Goal: Task Accomplishment & Management: Manage account settings

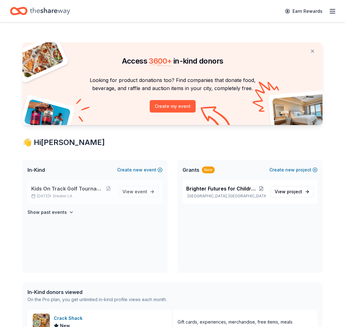
click at [87, 189] on span "Kids On Track Golf Tournament 2025" at bounding box center [67, 188] width 72 height 7
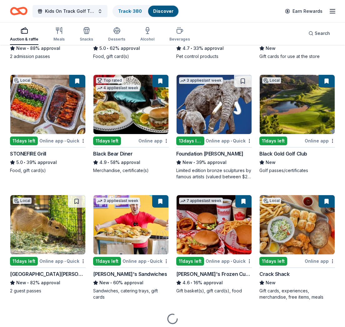
scroll to position [396, 0]
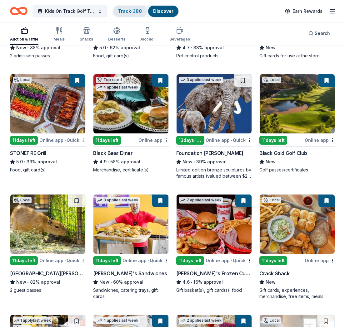
click at [133, 8] on link "Track · 380" at bounding box center [130, 10] width 24 height 5
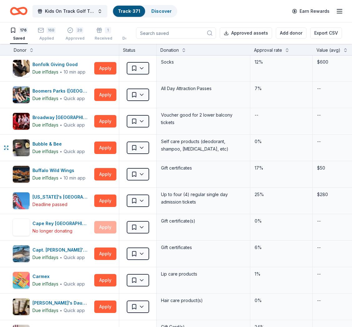
scroll to position [294, 0]
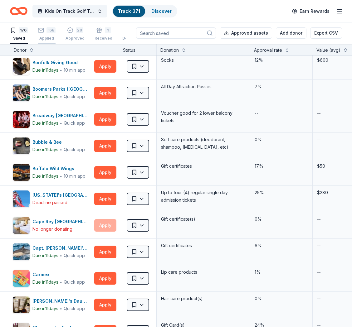
click at [47, 32] on div "168" at bounding box center [51, 30] width 9 height 6
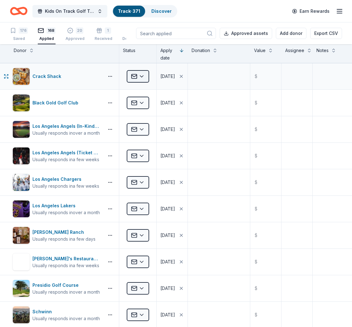
click at [141, 77] on html "Kids On Track Golf Tournament 2025 Track · 371 Discover Earn Rewards 176 Saved …" at bounding box center [176, 163] width 352 height 327
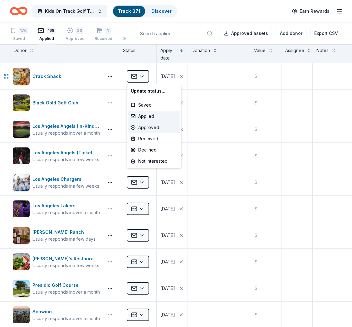
click at [152, 127] on div "Approved" at bounding box center [154, 127] width 52 height 11
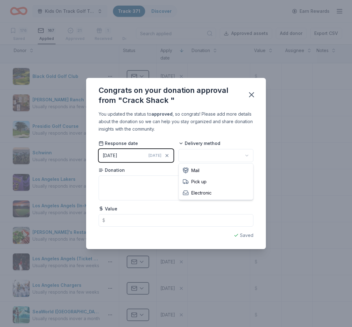
click at [214, 156] on html "Kids On Track Golf Tournament 2025 Track · 371 Discover Earn Rewards 176 Saved …" at bounding box center [176, 163] width 352 height 327
drag, startPoint x: 195, startPoint y: 171, endPoint x: 160, endPoint y: 177, distance: 35.7
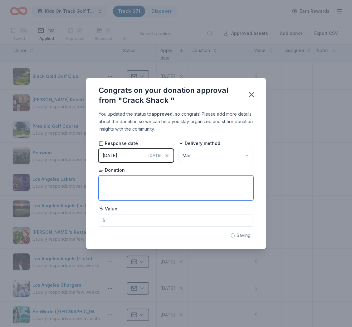
click at [143, 181] on textarea at bounding box center [176, 188] width 155 height 25
type textarea "gift card"
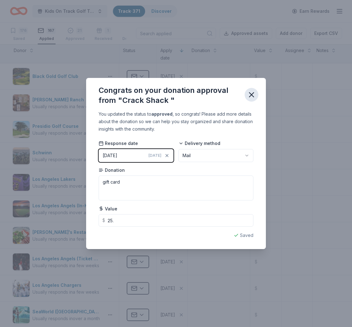
type input "25.00"
click at [253, 94] on icon "button" at bounding box center [251, 95] width 9 height 9
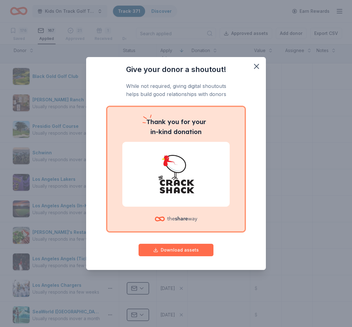
click at [185, 250] on button "Download assets" at bounding box center [176, 250] width 75 height 12
click at [258, 67] on icon "button" at bounding box center [256, 66] width 9 height 9
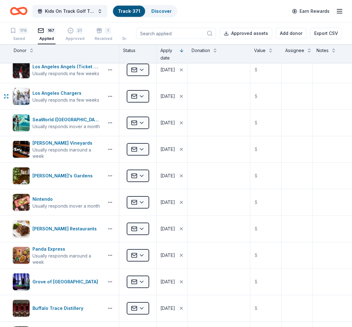
scroll to position [198, 0]
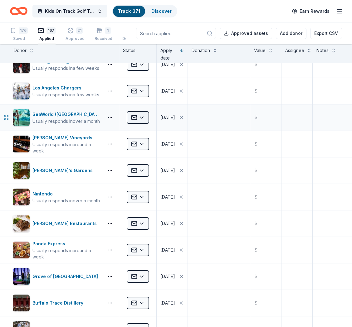
click at [143, 116] on html "Kids On Track Golf Tournament 2025 Track · 371 Discover Earn Rewards 176 Saved …" at bounding box center [176, 163] width 352 height 327
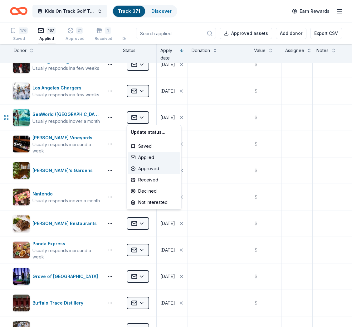
click at [150, 168] on div "Approved" at bounding box center [154, 168] width 52 height 11
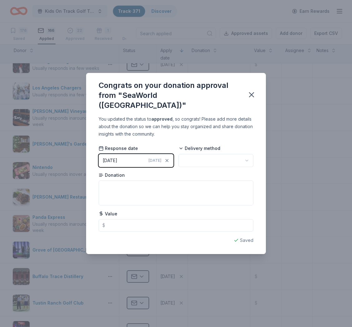
click at [218, 154] on html "Kids On Track Golf Tournament 2025 Track · 371 Discover Earn Rewards 176 Saved …" at bounding box center [176, 163] width 352 height 327
drag, startPoint x: 199, startPoint y: 170, endPoint x: 188, endPoint y: 170, distance: 10.9
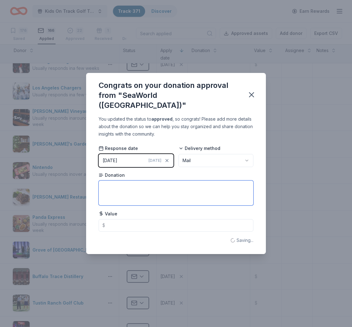
click at [129, 181] on textarea at bounding box center [176, 193] width 155 height 25
type textarea "4"
type textarea "One day Passes X 4"
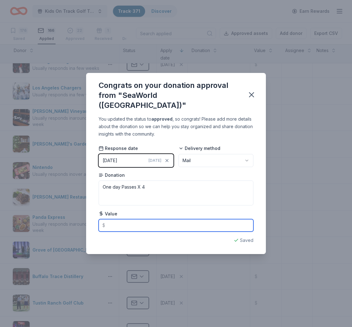
click at [116, 221] on input "text" at bounding box center [176, 225] width 155 height 12
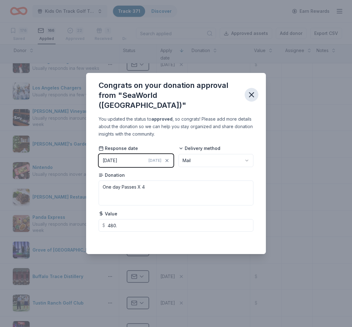
type input "480.00"
click at [251, 95] on icon "button" at bounding box center [251, 95] width 4 height 4
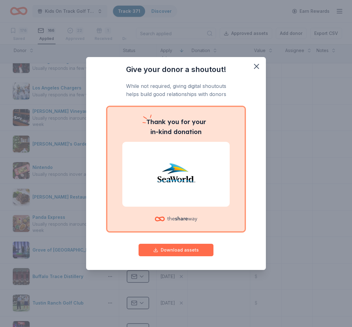
click at [190, 253] on button "Download assets" at bounding box center [176, 250] width 75 height 12
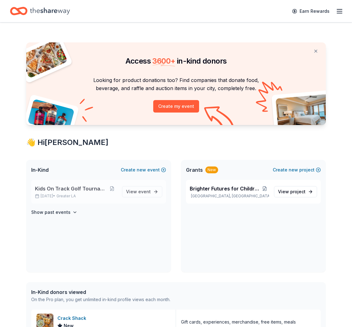
click at [89, 189] on span "Kids On Track Golf Tournament 2025" at bounding box center [71, 188] width 72 height 7
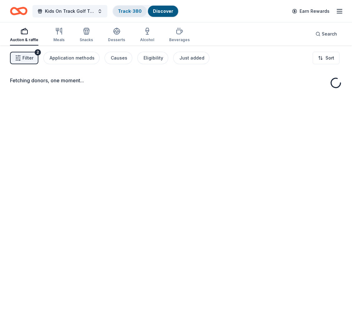
click at [128, 10] on link "Track · 380" at bounding box center [130, 10] width 24 height 5
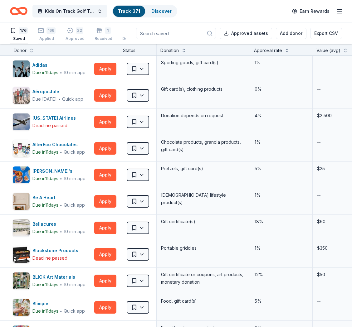
click at [51, 31] on div "166" at bounding box center [51, 30] width 9 height 6
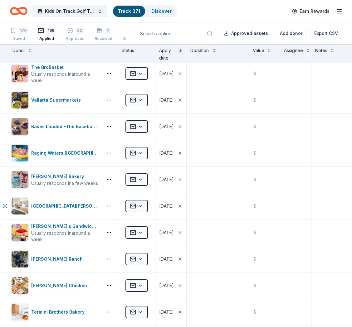
scroll to position [799, 2]
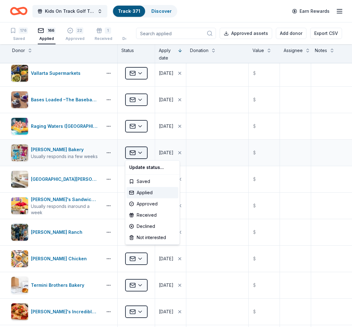
click at [140, 151] on html "Kids On Track Golf Tournament 2025 Track · 371 Discover Earn Rewards 176 Saved …" at bounding box center [176, 163] width 352 height 327
click at [149, 228] on div "Declined" at bounding box center [153, 226] width 52 height 11
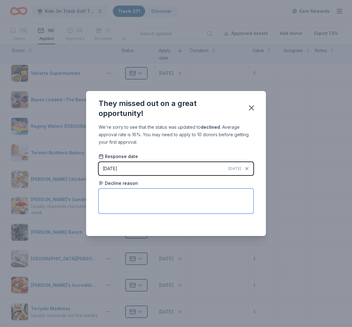
click at [122, 197] on textarea at bounding box center [176, 201] width 155 height 25
type textarea "unable to donate at this time"
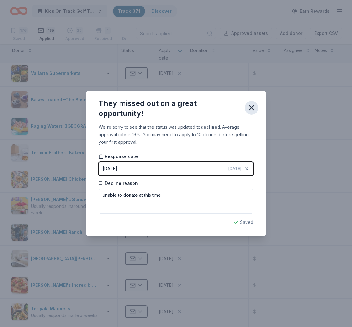
click at [252, 106] on icon "button" at bounding box center [251, 108] width 9 height 9
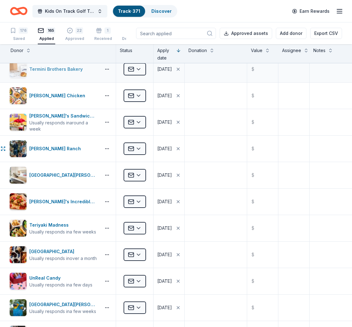
scroll to position [887, 3]
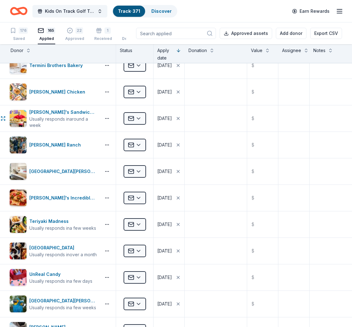
click at [140, 117] on html "Kids On Track Golf Tournament 2025 Track · 371 Discover Earn Rewards 176 Saved …" at bounding box center [176, 163] width 352 height 327
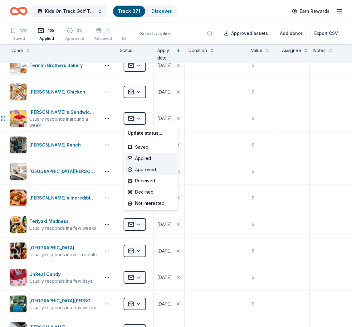
click at [145, 170] on div "Approved" at bounding box center [151, 169] width 52 height 11
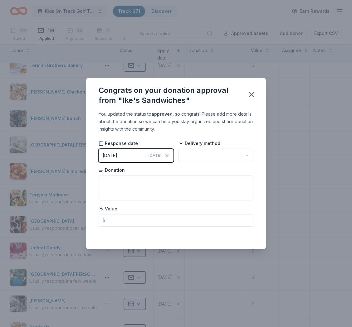
click at [107, 154] on div "09/16/2025" at bounding box center [110, 155] width 15 height 7
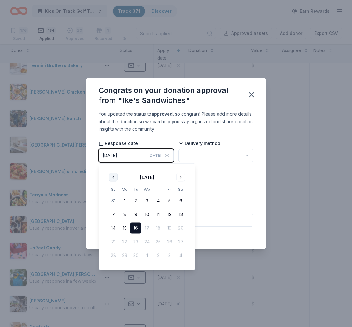
click at [114, 174] on button "Go to previous month" at bounding box center [113, 177] width 9 height 9
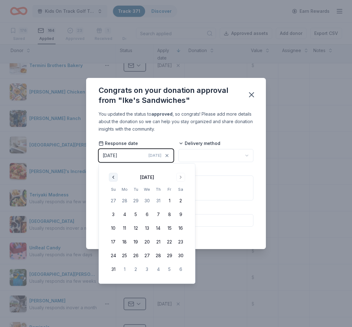
click at [113, 175] on button "Go to previous month" at bounding box center [113, 177] width 9 height 9
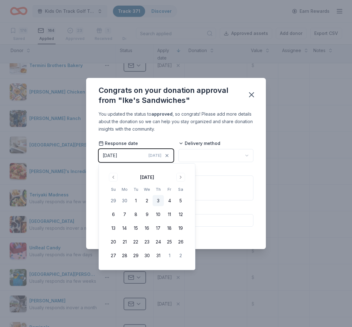
click at [158, 201] on button "3" at bounding box center [158, 200] width 11 height 11
click at [218, 154] on html "Kids On Track Golf Tournament 2025 Track · 371 Discover Earn Rewards 176 Saved …" at bounding box center [176, 163] width 352 height 327
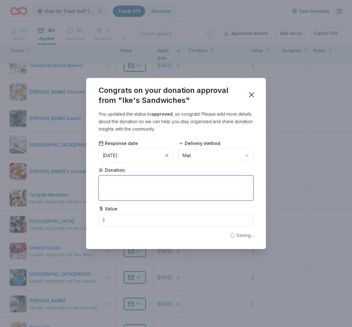
click at [134, 180] on textarea at bounding box center [176, 188] width 155 height 25
type textarea "6 free epic sandwich cards"
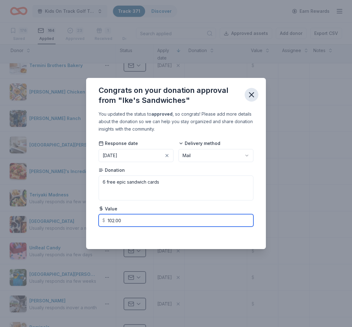
type input "102.00"
click at [253, 95] on icon "button" at bounding box center [251, 95] width 9 height 9
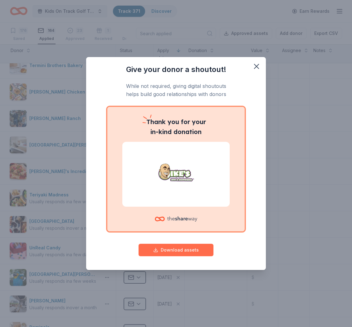
click at [187, 250] on button "Download assets" at bounding box center [176, 250] width 75 height 12
click at [256, 65] on icon "button" at bounding box center [256, 66] width 4 height 4
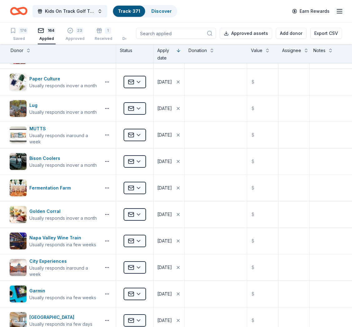
scroll to position [1677, 3]
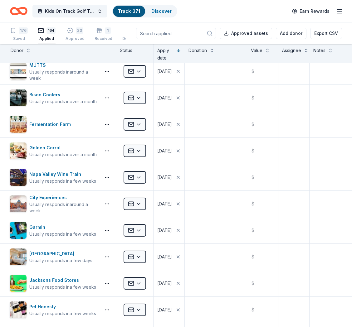
click at [177, 33] on input at bounding box center [176, 33] width 80 height 11
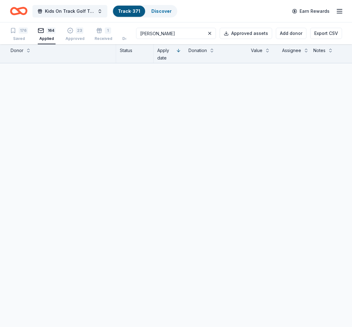
scroll to position [0, 3]
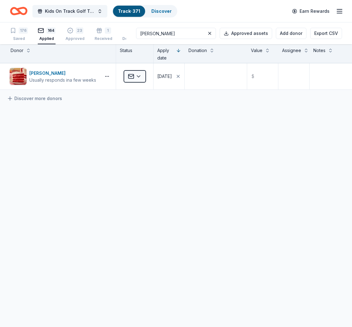
type input "Susie Cakes"
click at [140, 75] on html "Kids On Track Golf Tournament 2025 Track · 371 Discover Earn Rewards 176 Saved …" at bounding box center [176, 163] width 352 height 327
click at [145, 127] on div "Approved" at bounding box center [151, 127] width 52 height 11
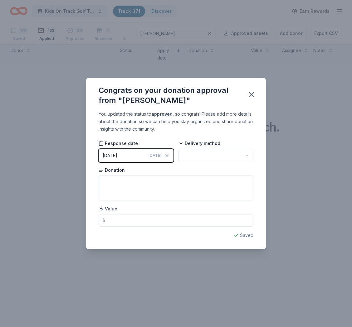
click at [225, 155] on html "Kids On Track Golf Tournament 2025 Track · 371 Discover Earn Rewards 176 Saved …" at bounding box center [176, 163] width 352 height 327
click at [144, 182] on textarea at bounding box center [176, 188] width 155 height 25
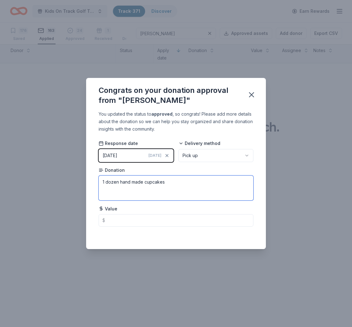
type textarea "1 dozen hand made cupcakes"
type input "60.00"
click at [253, 93] on icon "button" at bounding box center [251, 95] width 9 height 9
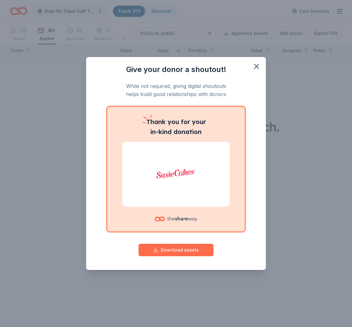
click at [181, 253] on button "Download assets" at bounding box center [176, 250] width 75 height 12
click at [255, 66] on icon "button" at bounding box center [256, 66] width 9 height 9
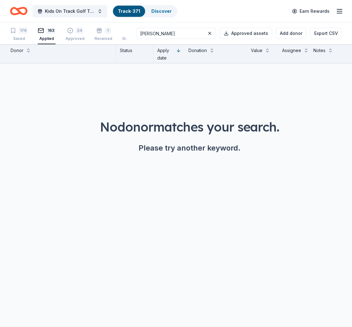
click at [186, 35] on input "Susie Cakes" at bounding box center [176, 33] width 80 height 11
drag, startPoint x: 187, startPoint y: 34, endPoint x: 150, endPoint y: 34, distance: 37.2
click at [150, 34] on div "176 Saved 163 Applied 24 Approved 1 Received Declined Not interested Susie Cake…" at bounding box center [176, 33] width 332 height 22
type input "sprouts"
click at [69, 31] on icon "button" at bounding box center [70, 29] width 6 height 6
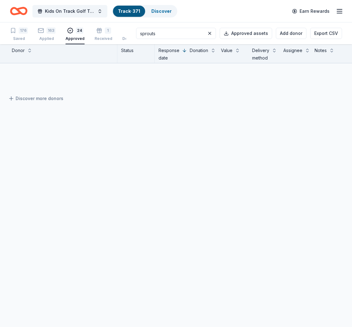
scroll to position [0, 2]
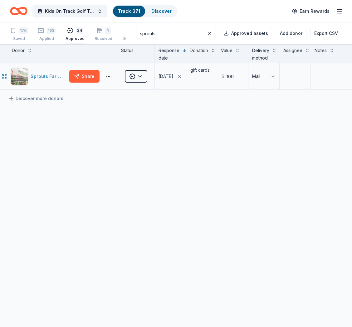
click at [34, 76] on div "Sprouts Farmers Market" at bounding box center [49, 76] width 36 height 7
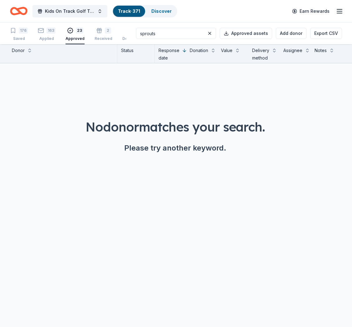
click at [76, 31] on div "23" at bounding box center [79, 27] width 7 height 6
click at [47, 32] on div "163" at bounding box center [51, 30] width 9 height 6
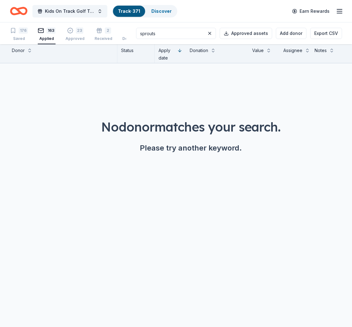
click at [47, 32] on div "163" at bounding box center [51, 30] width 9 height 6
click at [212, 35] on button at bounding box center [209, 33] width 7 height 7
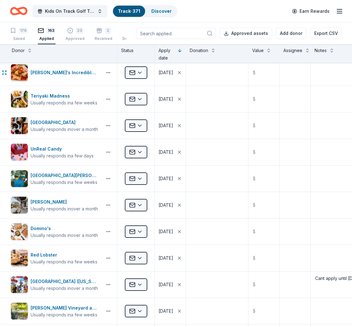
scroll to position [988, 2]
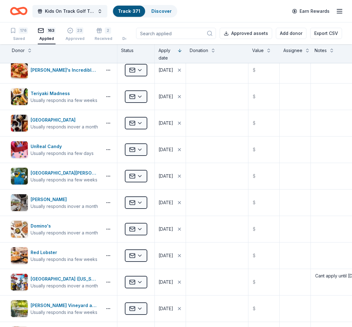
click at [181, 33] on input at bounding box center [176, 33] width 80 height 11
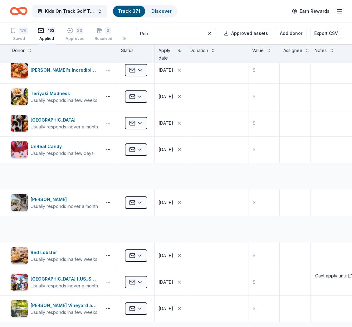
scroll to position [0, 2]
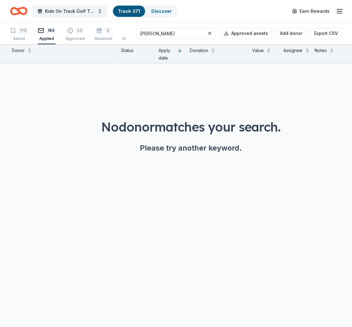
type input "Rubio"
click at [213, 33] on button at bounding box center [209, 33] width 7 height 7
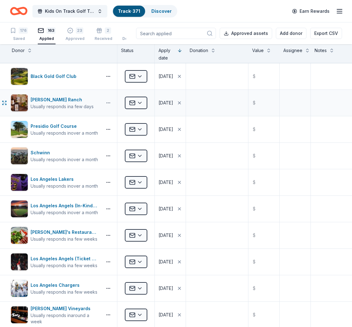
scroll to position [152, 2]
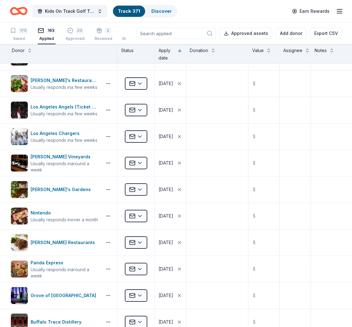
click at [203, 33] on input at bounding box center [176, 33] width 80 height 11
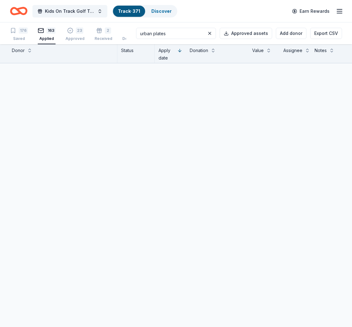
scroll to position [0, 2]
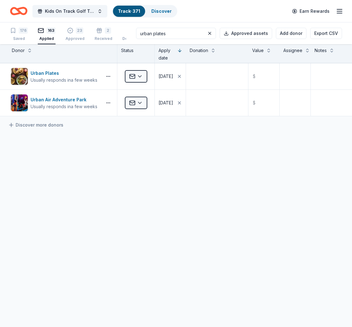
type input "urban plates"
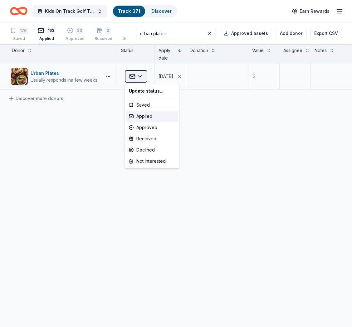
click at [138, 75] on html "Kids On Track Golf Tournament 2025 Track · 371 Discover Earn Rewards 176 Saved …" at bounding box center [176, 163] width 352 height 327
click at [152, 129] on div "Approved" at bounding box center [152, 127] width 52 height 11
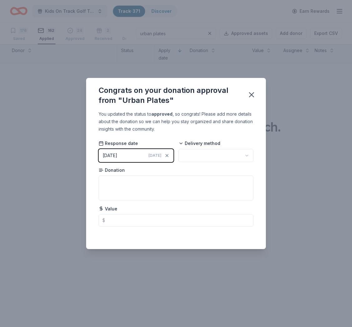
click at [216, 155] on html "Kids On Track Golf Tournament 2025 Track · 371 Discover Earn Rewards 176 Saved …" at bounding box center [176, 163] width 352 height 327
drag, startPoint x: 198, startPoint y: 170, endPoint x: 192, endPoint y: 172, distance: 5.5
click at [145, 183] on textarea at bounding box center [176, 188] width 155 height 25
type textarea "Gift Card"
drag, startPoint x: 209, startPoint y: 219, endPoint x: 217, endPoint y: 215, distance: 9.1
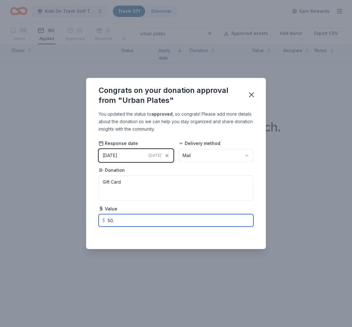
click at [209, 219] on input "50." at bounding box center [176, 220] width 155 height 12
type input "50.00"
click at [239, 202] on div "Response date 09/16/2025 Today Delivery method Mail Donation Gift Card Value $ …" at bounding box center [176, 183] width 155 height 86
drag, startPoint x: 253, startPoint y: 96, endPoint x: 257, endPoint y: 102, distance: 7.4
click at [252, 96] on icon "button" at bounding box center [251, 95] width 4 height 4
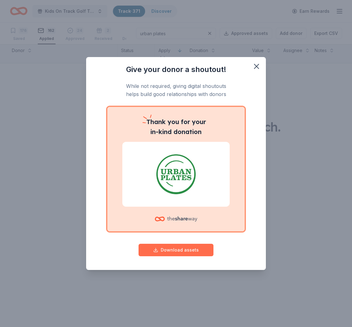
click at [189, 251] on button "Download assets" at bounding box center [176, 250] width 75 height 12
click at [255, 66] on icon "button" at bounding box center [256, 66] width 9 height 9
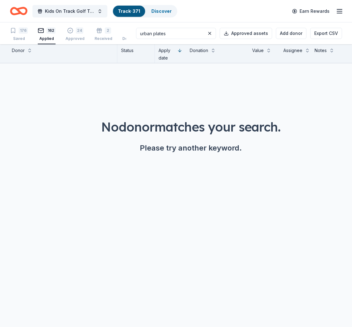
click at [187, 32] on input "urban plates" at bounding box center [176, 33] width 80 height 11
drag, startPoint x: 188, startPoint y: 35, endPoint x: 156, endPoint y: 34, distance: 32.2
click at [156, 34] on input "urban plates" at bounding box center [176, 33] width 80 height 11
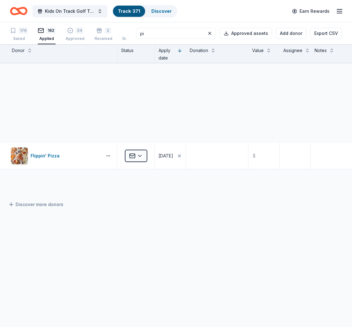
type input "p"
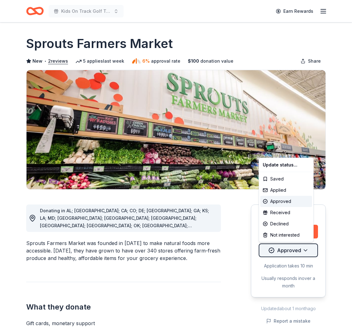
click at [308, 251] on html "Kids On Track Golf Tournament 2025 Earn Rewards Deadline passed Share Sprouts F…" at bounding box center [176, 163] width 352 height 327
click at [275, 212] on div "Received" at bounding box center [286, 212] width 52 height 11
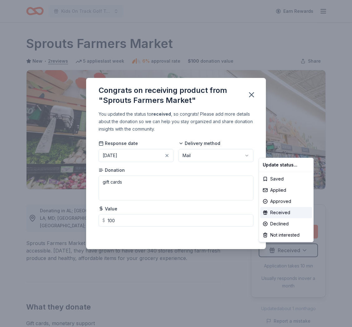
click at [253, 95] on html "Kids On Track Golf Tournament 2025 Earn Rewards Deadline passed Share Sprouts F…" at bounding box center [176, 163] width 352 height 327
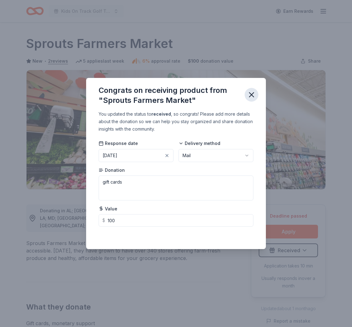
click at [253, 95] on icon "button" at bounding box center [251, 95] width 9 height 9
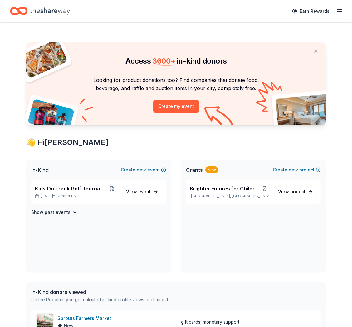
scroll to position [0, 0]
click at [81, 187] on span "Kids On Track Golf Tournament 2025" at bounding box center [71, 188] width 72 height 7
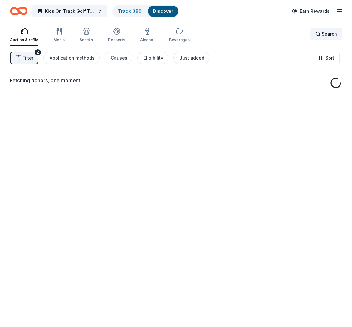
click at [322, 32] on div "Search" at bounding box center [327, 33] width 22 height 7
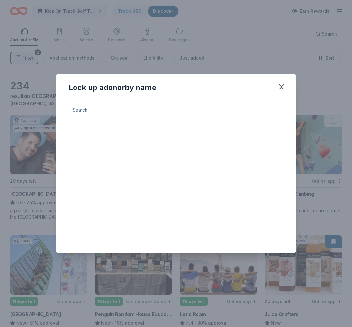
click at [159, 108] on input at bounding box center [176, 110] width 215 height 12
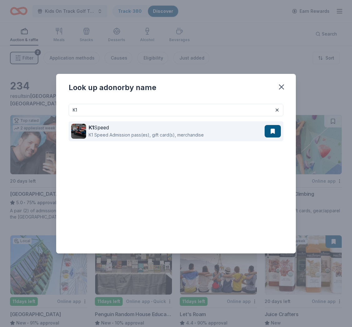
type input "K1"
click at [108, 130] on div "K1 Speed" at bounding box center [146, 127] width 115 height 7
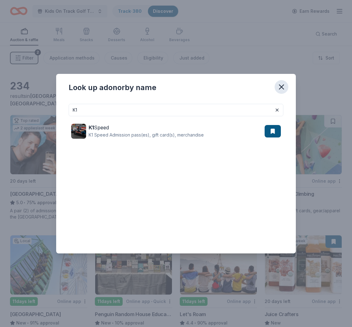
click at [283, 87] on icon "button" at bounding box center [281, 87] width 9 height 9
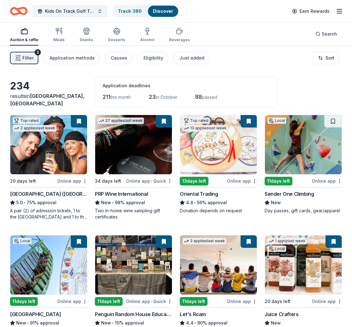
click at [247, 34] on div "Auction & raffle Meals Snacks Desserts Alcohol Beverages Search" at bounding box center [176, 33] width 332 height 23
click at [130, 12] on link "Track · 380" at bounding box center [130, 10] width 24 height 5
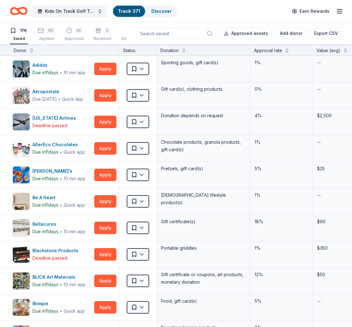
click at [185, 36] on input at bounding box center [176, 33] width 80 height 11
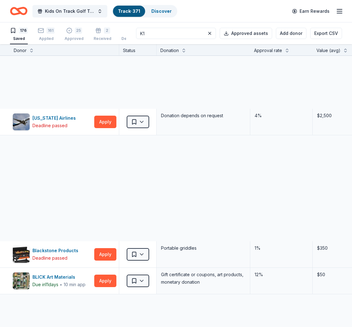
type input "K1"
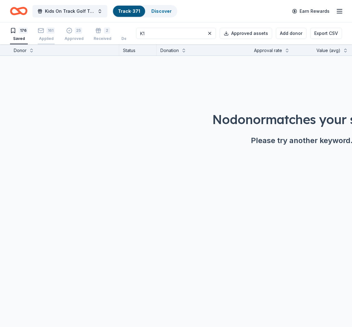
click at [49, 36] on div "161 Applied" at bounding box center [46, 34] width 17 height 14
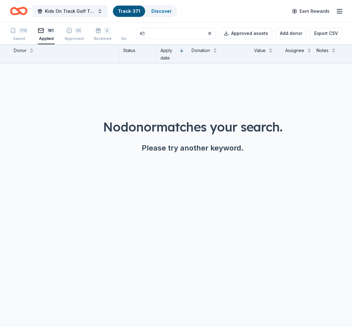
click at [178, 34] on input "K1" at bounding box center [176, 33] width 80 height 11
drag, startPoint x: 173, startPoint y: 34, endPoint x: 151, endPoint y: 34, distance: 21.5
click at [151, 34] on div "176 Saved 161 Applied 25 Approved 2 Received Declined Not interested K1 Approve…" at bounding box center [176, 33] width 332 height 22
type input "k1"
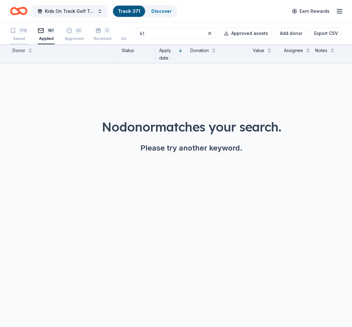
click at [18, 36] on div "Saved" at bounding box center [19, 38] width 18 height 5
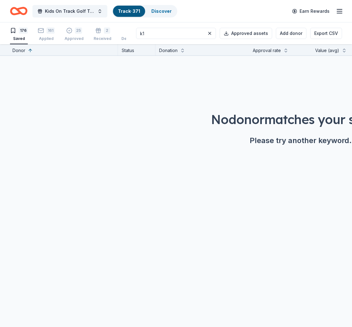
scroll to position [0, 0]
click at [178, 34] on input "k1" at bounding box center [176, 32] width 80 height 11
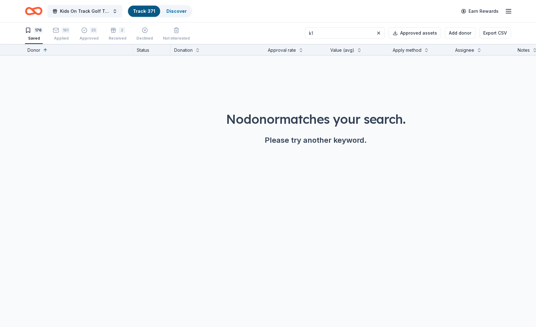
scroll to position [0, 0]
click at [179, 11] on link "Discover" at bounding box center [176, 10] width 20 height 5
click at [175, 9] on link "Discover" at bounding box center [176, 10] width 20 height 5
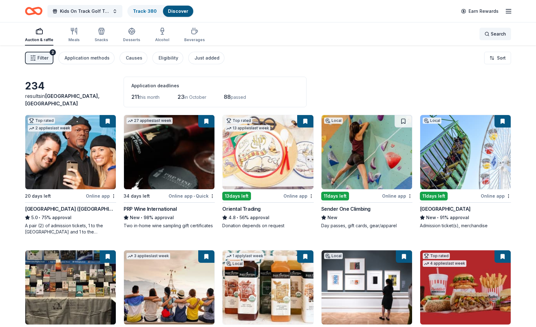
click at [352, 33] on div "Search" at bounding box center [496, 33] width 22 height 7
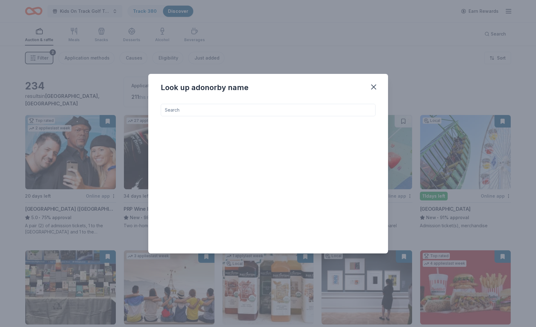
click at [182, 110] on input at bounding box center [268, 110] width 215 height 12
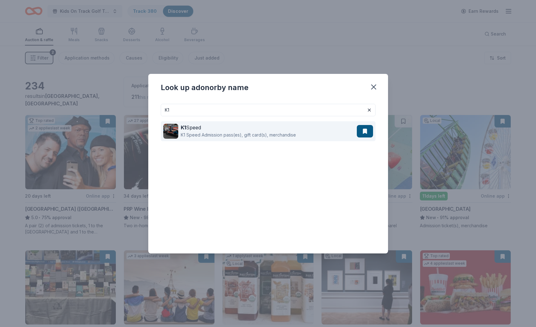
type input "K1"
click at [178, 133] on img at bounding box center [170, 131] width 15 height 15
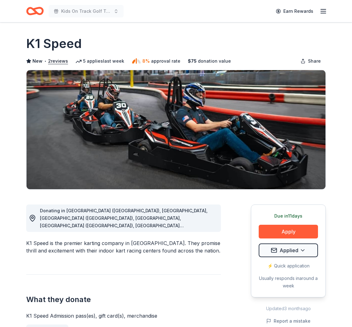
scroll to position [0, 0]
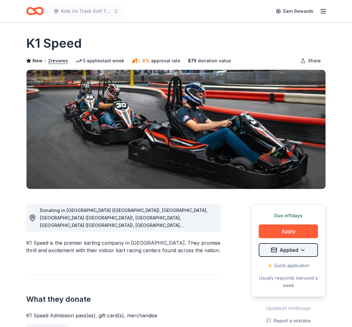
click at [302, 251] on html "Kids On Track Golf Tournament 2025 Earn Rewards Due [DATE] Share K1 Speed New •…" at bounding box center [176, 163] width 352 height 327
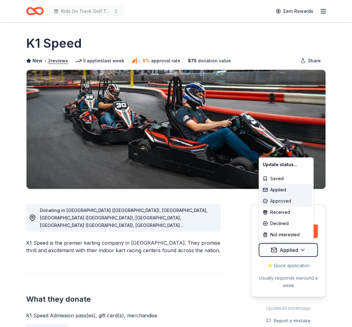
click at [281, 200] on div "Approved" at bounding box center [286, 201] width 52 height 11
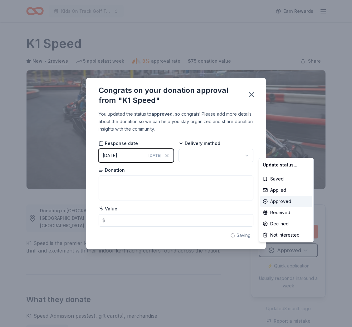
scroll to position [0, 0]
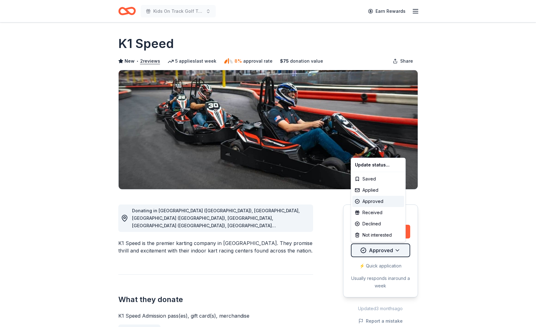
click at [398, 252] on html "Kids On Track Golf Tournament 2025 Earn Rewards Due [DATE] Share K1 Speed New •…" at bounding box center [268, 163] width 536 height 327
click at [373, 200] on div "Approved" at bounding box center [378, 201] width 52 height 11
